Goal: Use online tool/utility: Utilize a website feature to perform a specific function

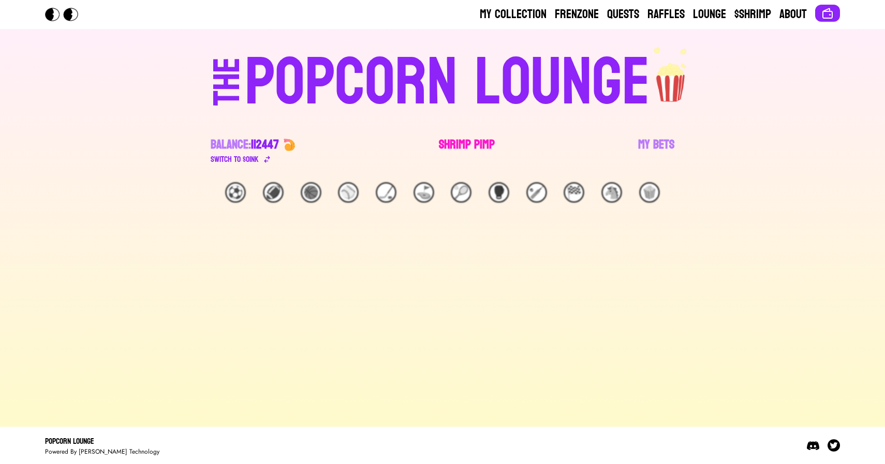
click at [456, 146] on link "Shrimp Pimp" at bounding box center [467, 151] width 56 height 29
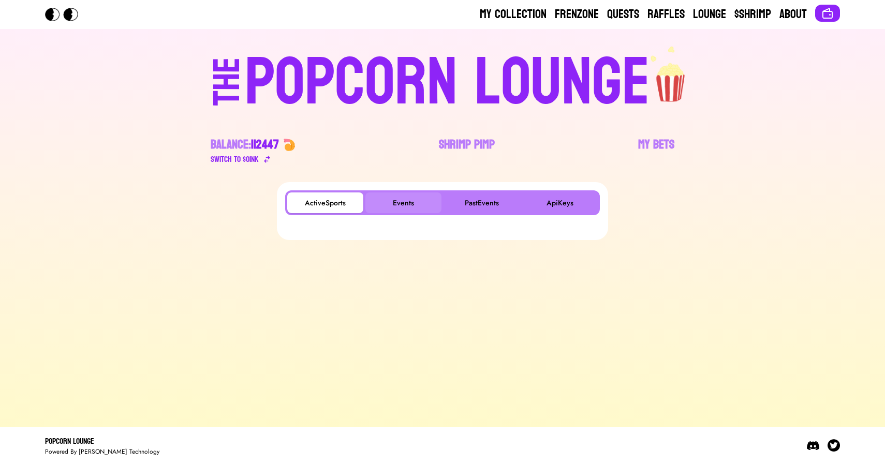
click at [399, 204] on button "Events" at bounding box center [403, 203] width 76 height 21
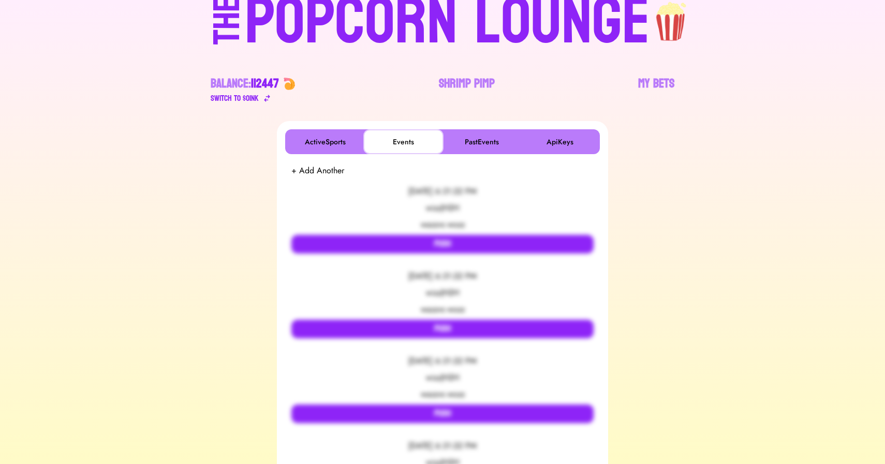
scroll to position [161, 0]
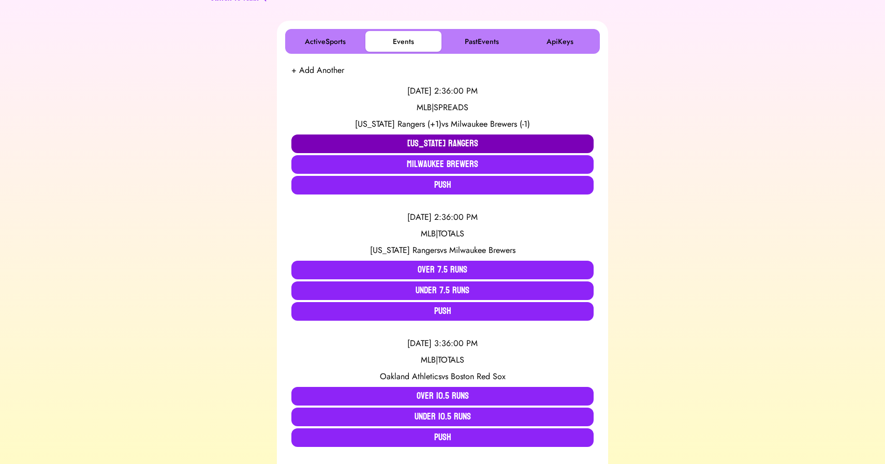
click at [368, 145] on button "[US_STATE] Rangers" at bounding box center [442, 144] width 302 height 19
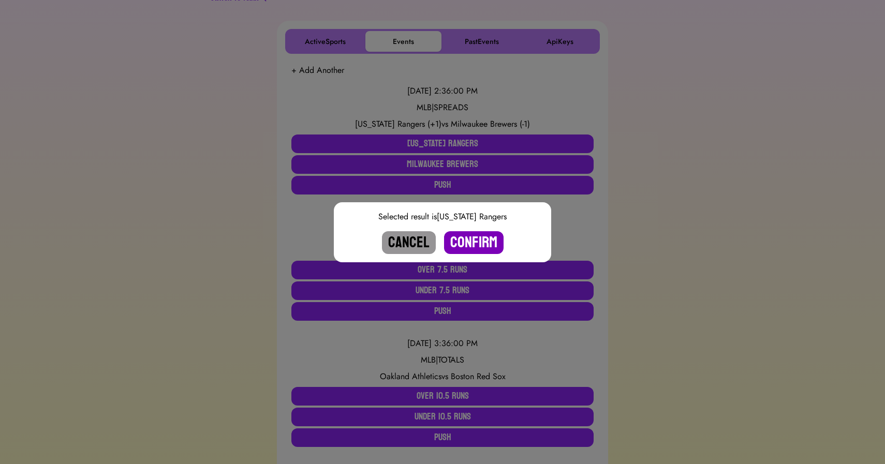
click at [464, 242] on button "Confirm" at bounding box center [474, 242] width 60 height 23
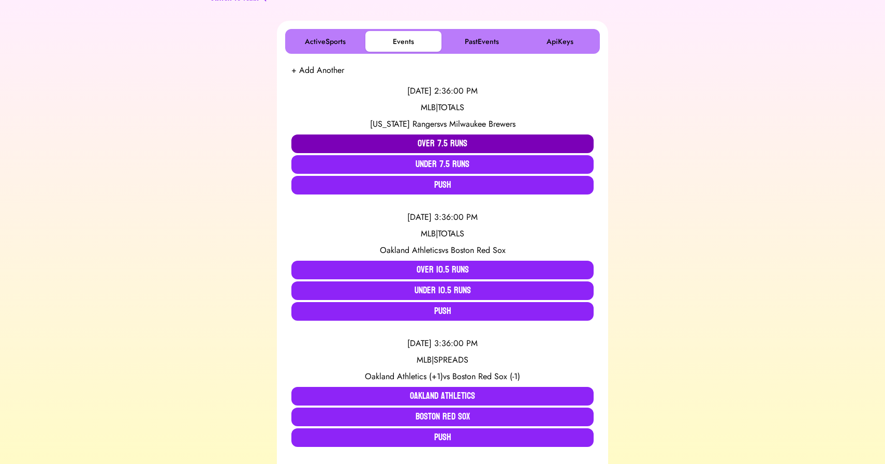
click at [447, 141] on button "Over 7.5 Runs" at bounding box center [442, 144] width 302 height 19
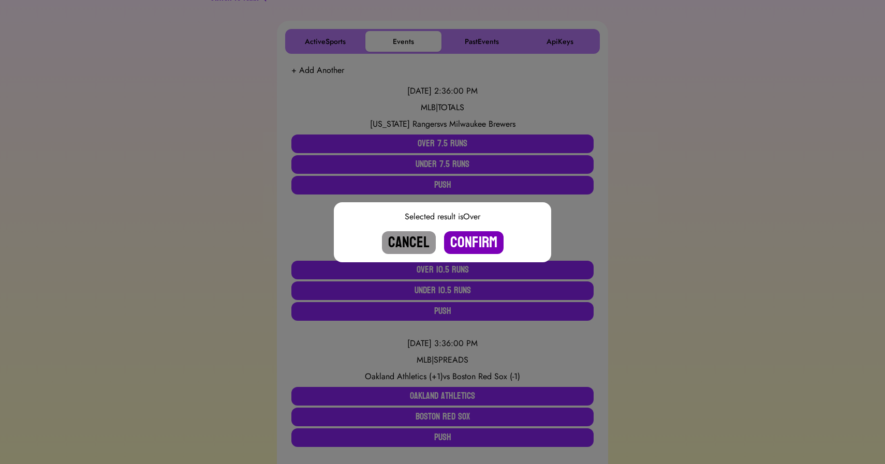
click at [478, 236] on button "Confirm" at bounding box center [474, 242] width 60 height 23
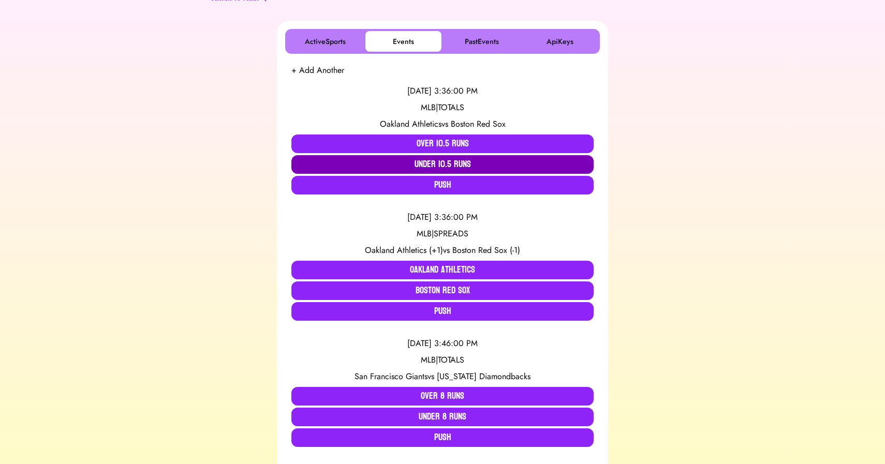
click at [398, 160] on button "Under 10.5 Runs" at bounding box center [442, 164] width 302 height 19
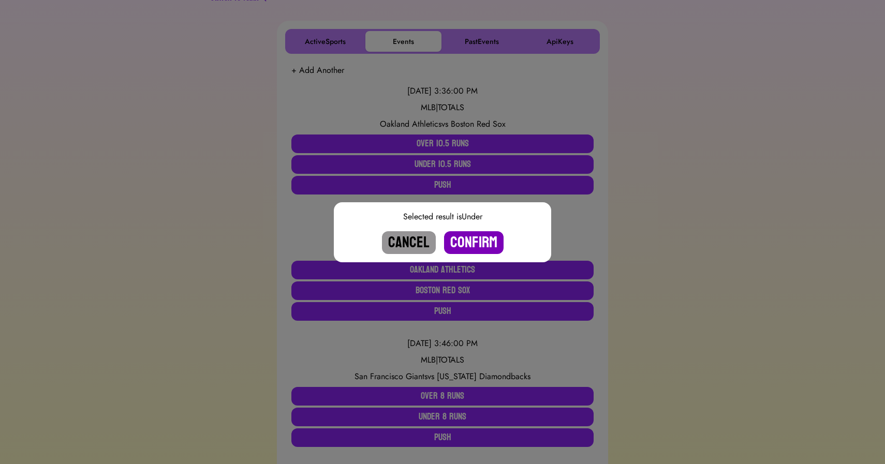
click at [479, 240] on button "Confirm" at bounding box center [474, 242] width 60 height 23
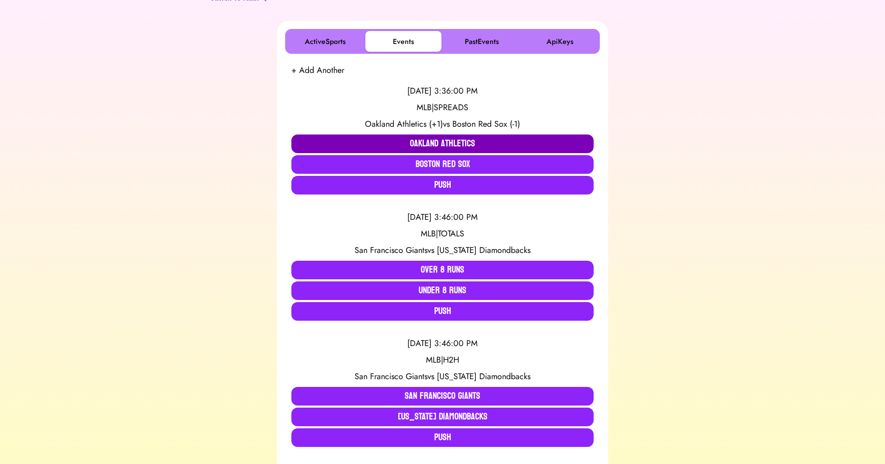
click at [394, 145] on button "Oakland Athletics" at bounding box center [442, 144] width 302 height 19
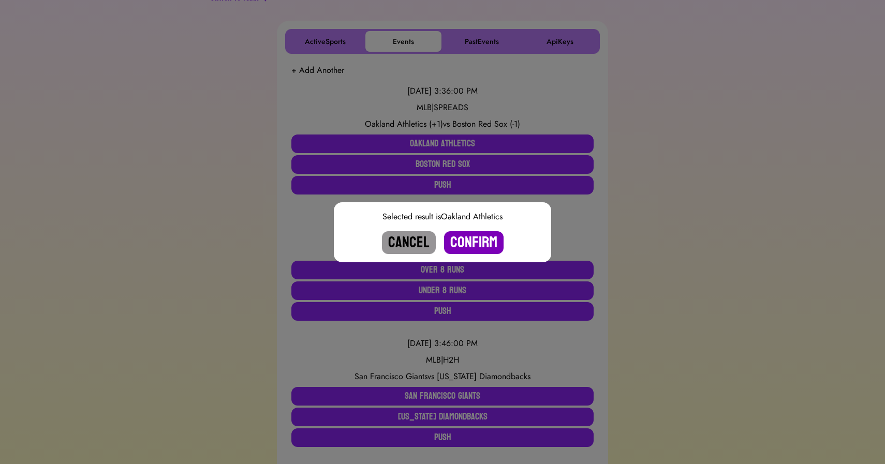
click at [469, 239] on button "Confirm" at bounding box center [474, 242] width 60 height 23
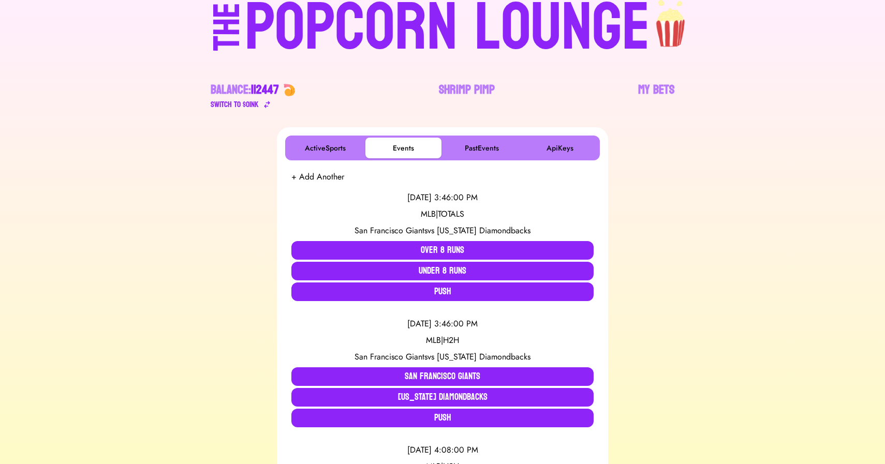
scroll to position [0, 0]
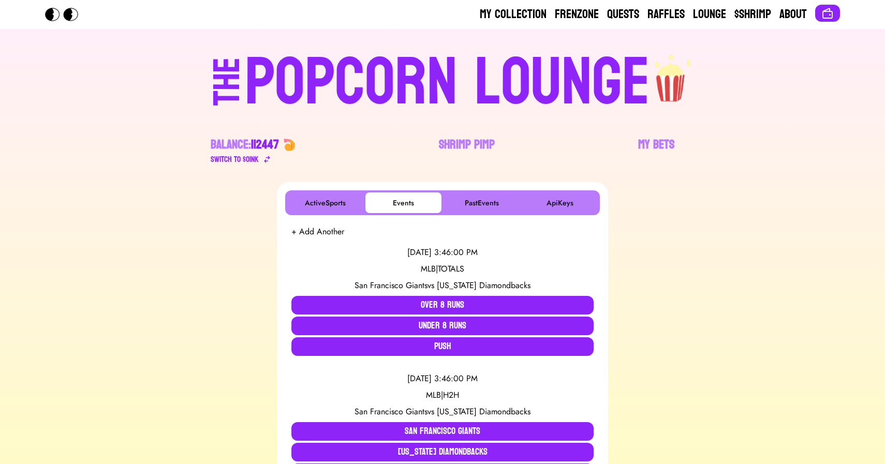
click at [408, 76] on div "POPCORN LOUNGE" at bounding box center [447, 83] width 405 height 66
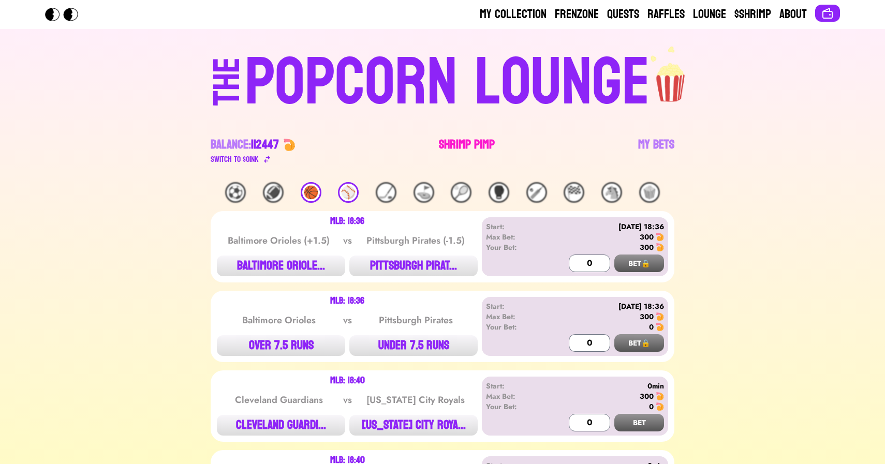
click at [479, 151] on link "Shrimp Pimp" at bounding box center [467, 151] width 56 height 29
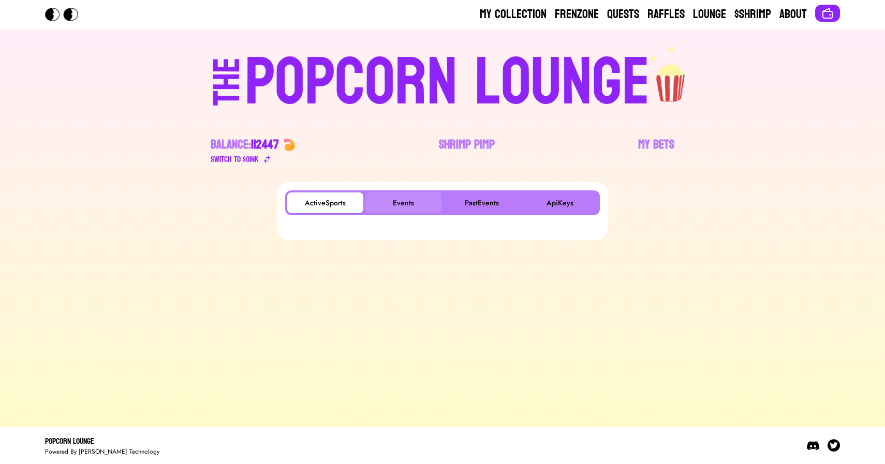
click at [390, 201] on button "Events" at bounding box center [403, 203] width 76 height 21
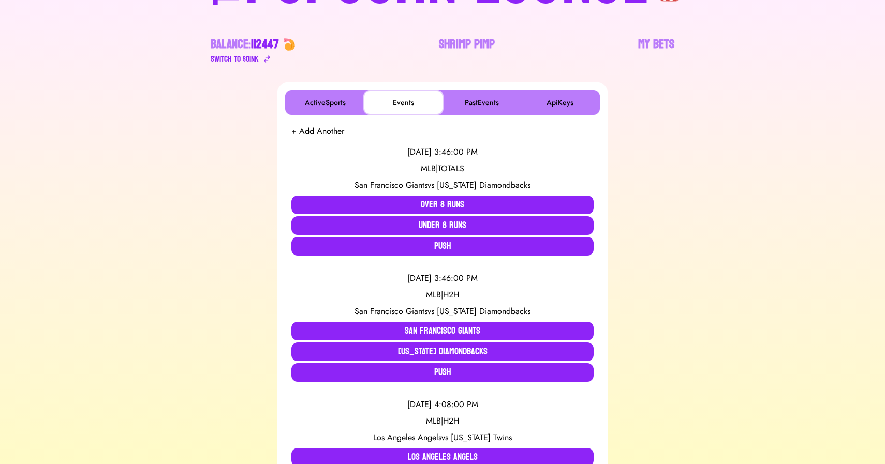
scroll to position [203, 0]
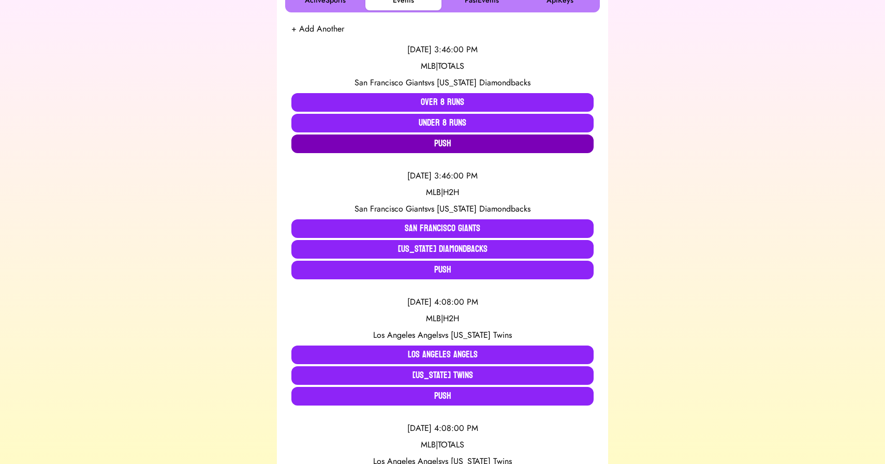
click at [373, 150] on button "Push" at bounding box center [442, 144] width 302 height 19
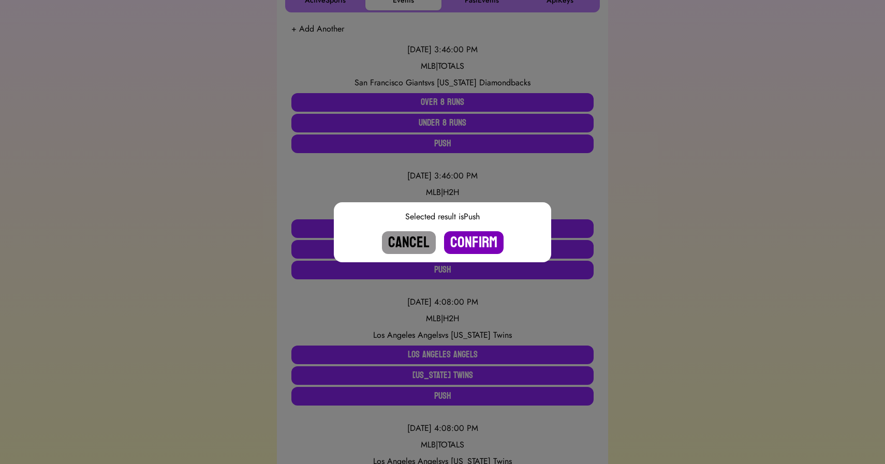
click at [464, 240] on button "Confirm" at bounding box center [474, 242] width 60 height 23
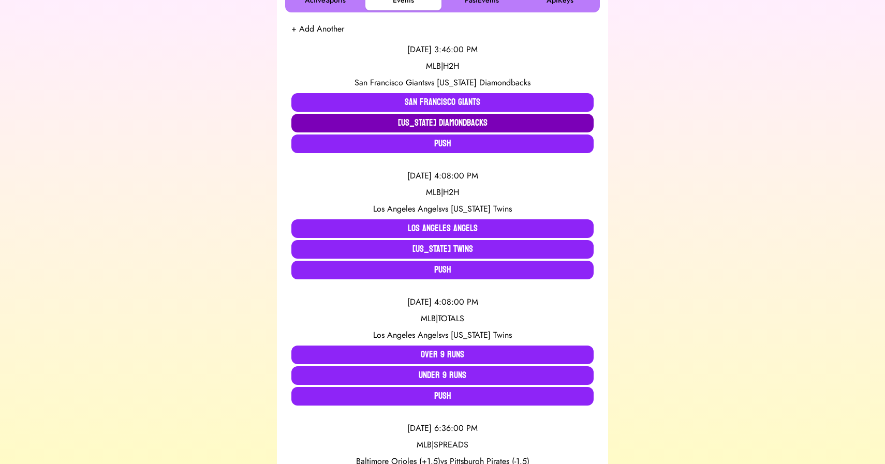
click at [425, 124] on button "[US_STATE] Diamondbacks" at bounding box center [442, 123] width 302 height 19
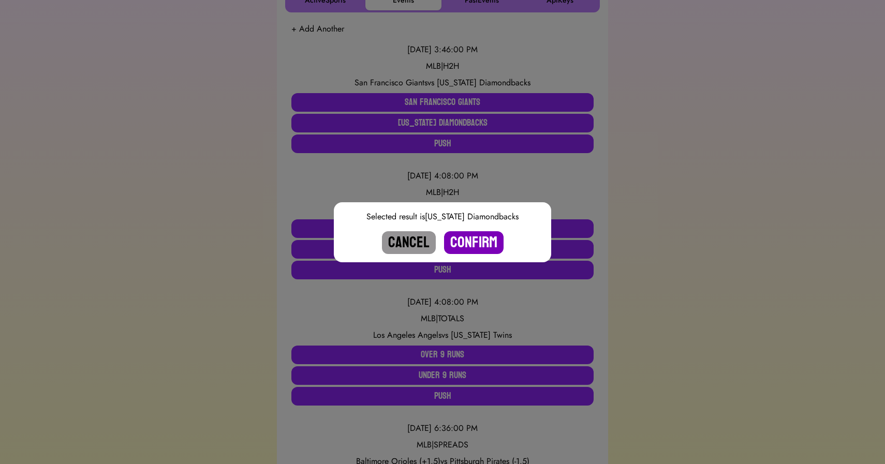
click at [480, 241] on button "Confirm" at bounding box center [474, 242] width 60 height 23
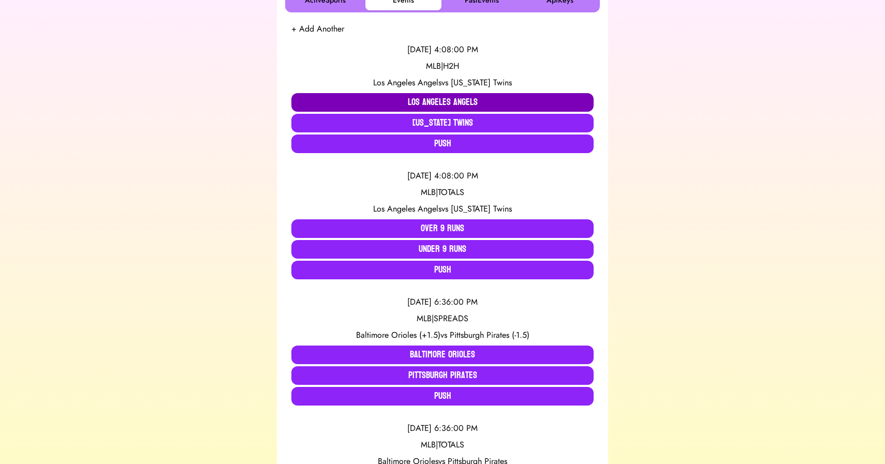
click at [365, 102] on button "Los Angeles Angels" at bounding box center [442, 102] width 302 height 19
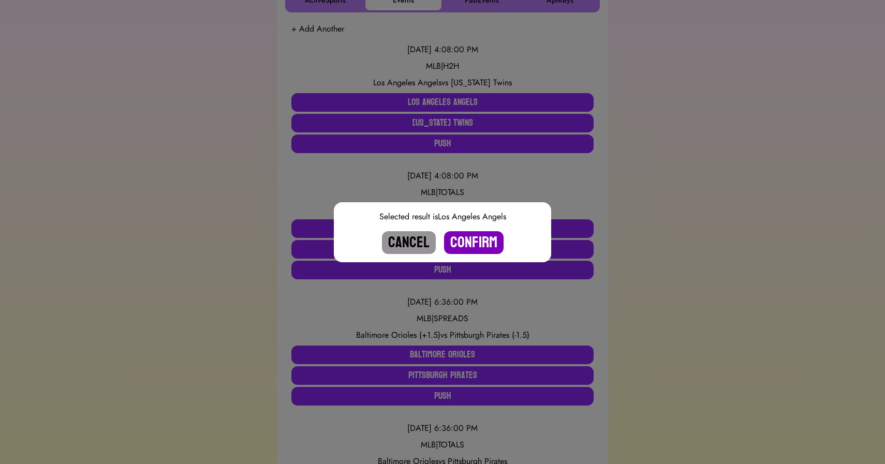
click at [472, 244] on button "Confirm" at bounding box center [474, 242] width 60 height 23
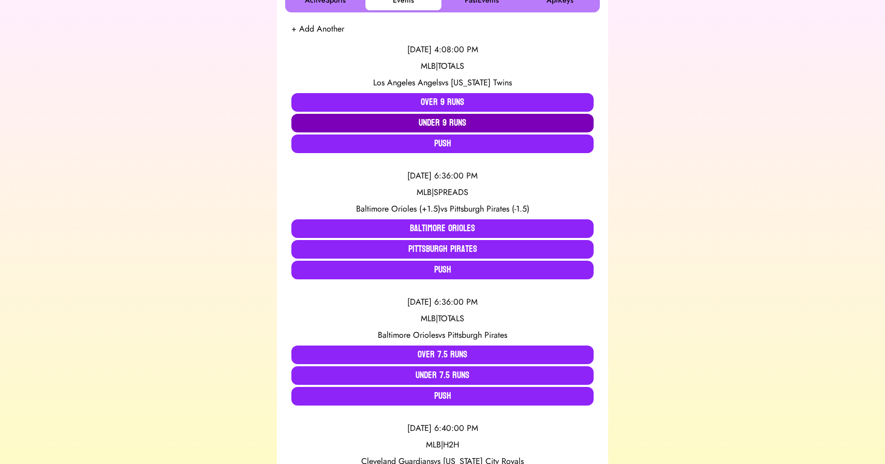
click at [417, 125] on button "Under 9 Runs" at bounding box center [442, 123] width 302 height 19
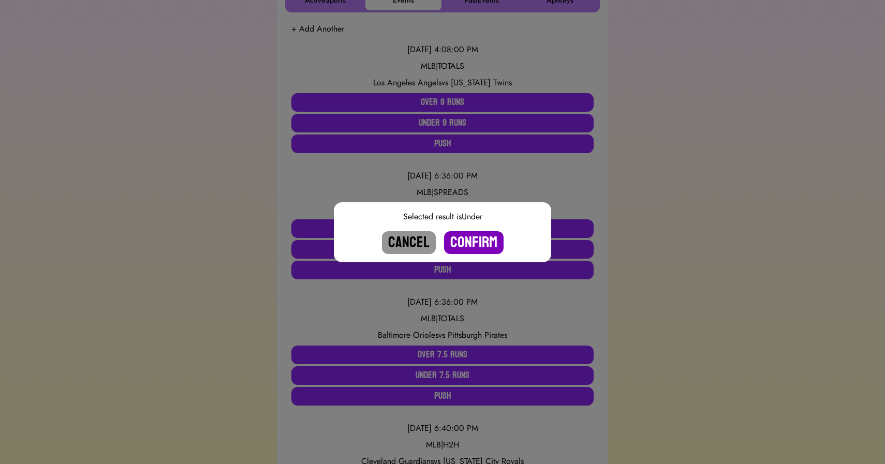
click at [472, 240] on button "Confirm" at bounding box center [474, 242] width 60 height 23
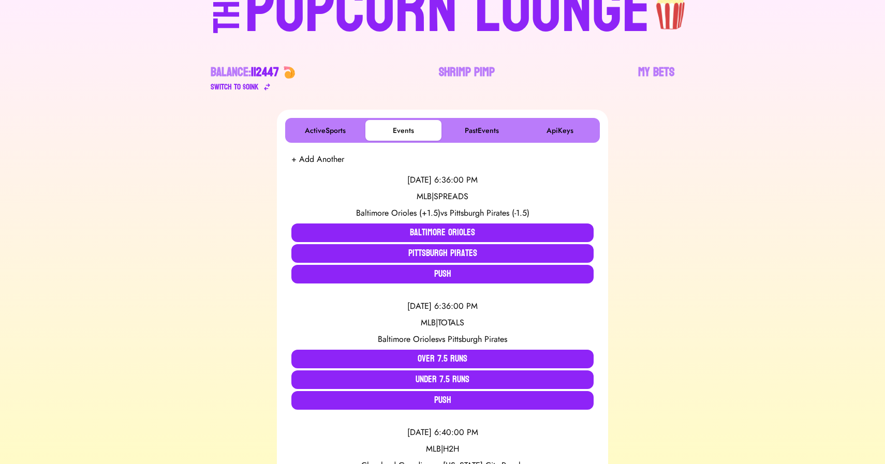
scroll to position [0, 0]
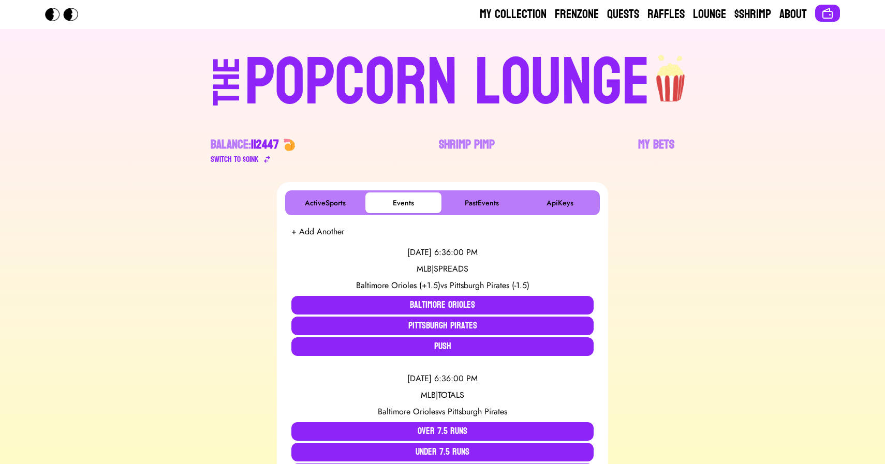
click at [435, 87] on div "POPCORN LOUNGE" at bounding box center [447, 83] width 405 height 66
